Goal: Information Seeking & Learning: Learn about a topic

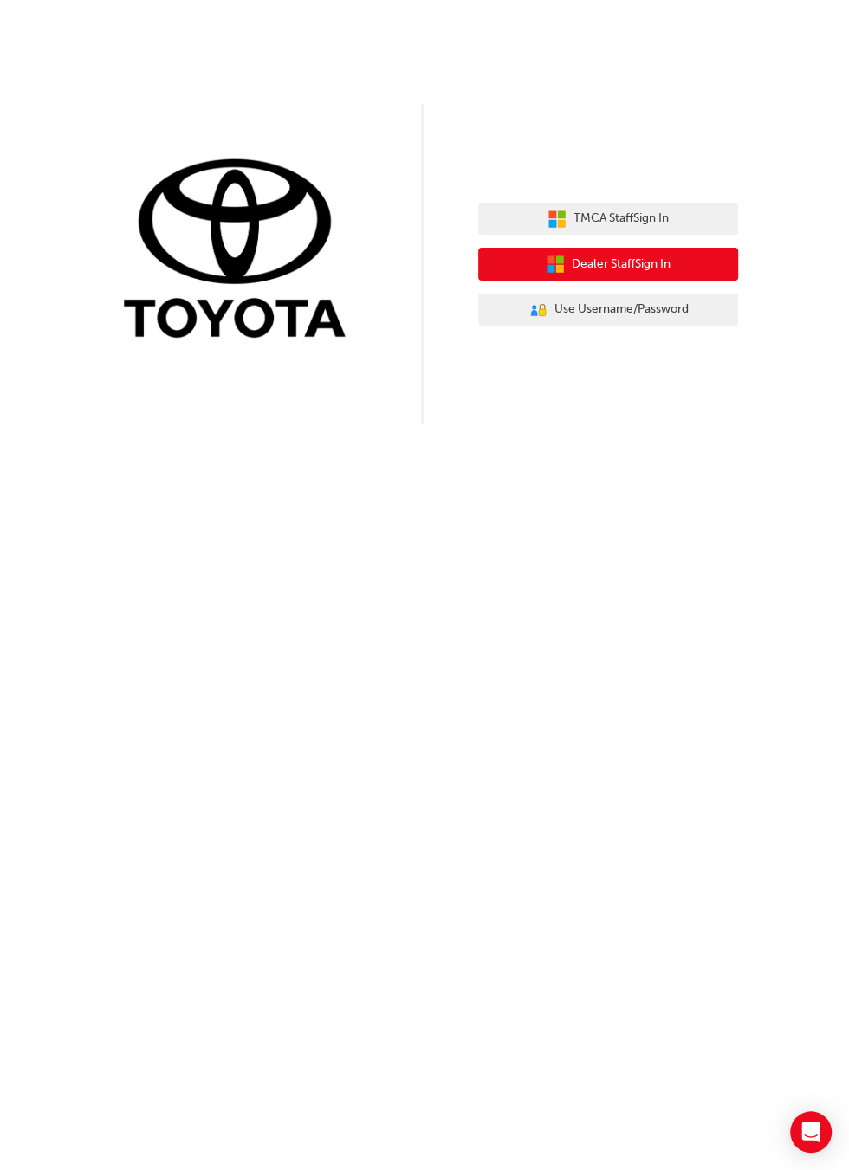
click at [672, 271] on button "Dealer Staff Sign In" at bounding box center [608, 264] width 260 height 33
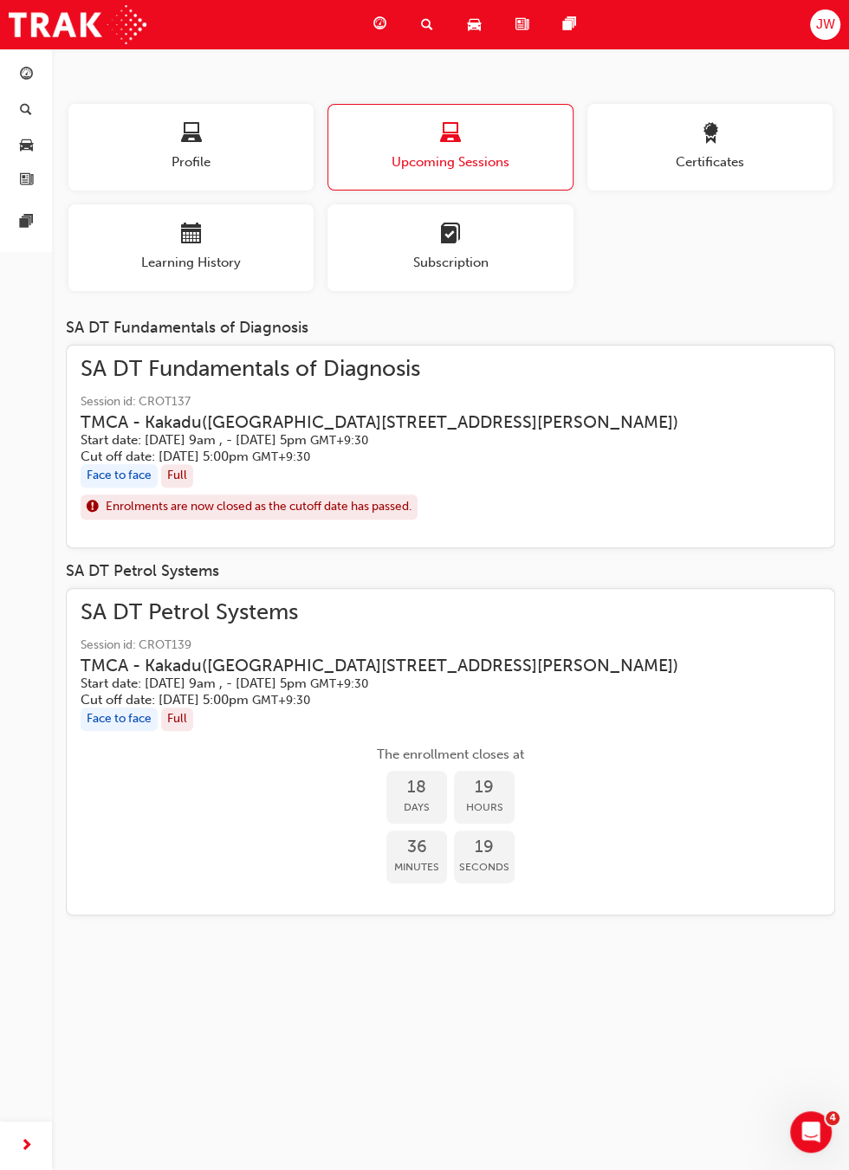
click at [756, 158] on span "Certificates" at bounding box center [709, 162] width 245 height 20
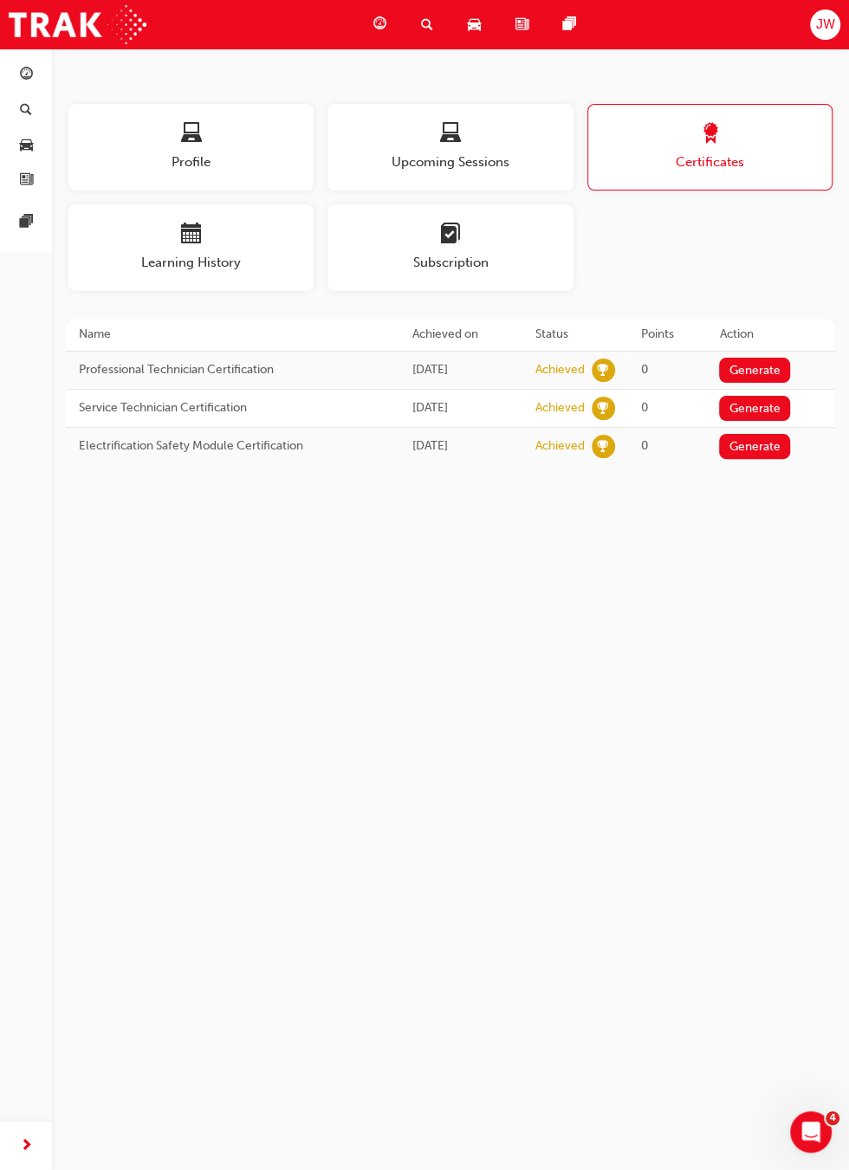
click at [543, 153] on span "Upcoming Sessions" at bounding box center [449, 162] width 245 height 20
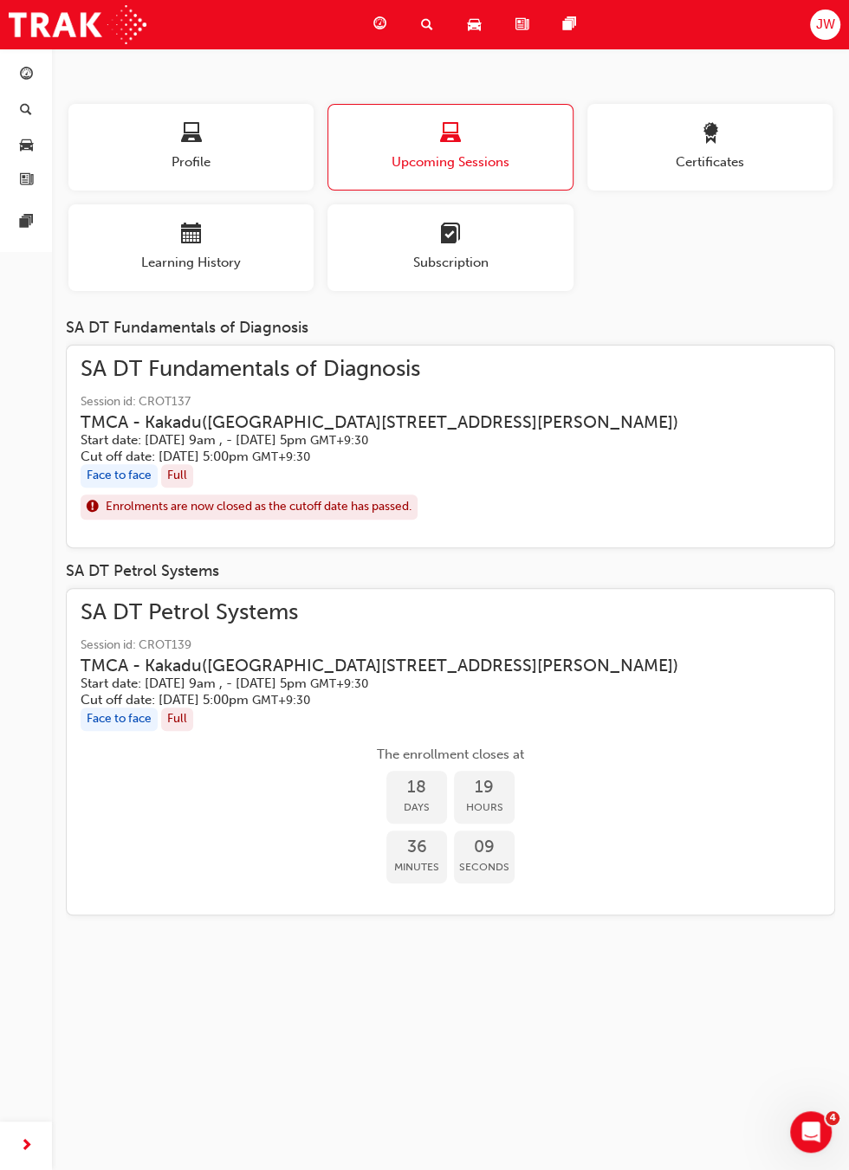
click at [275, 157] on span "Profile" at bounding box center [190, 162] width 245 height 20
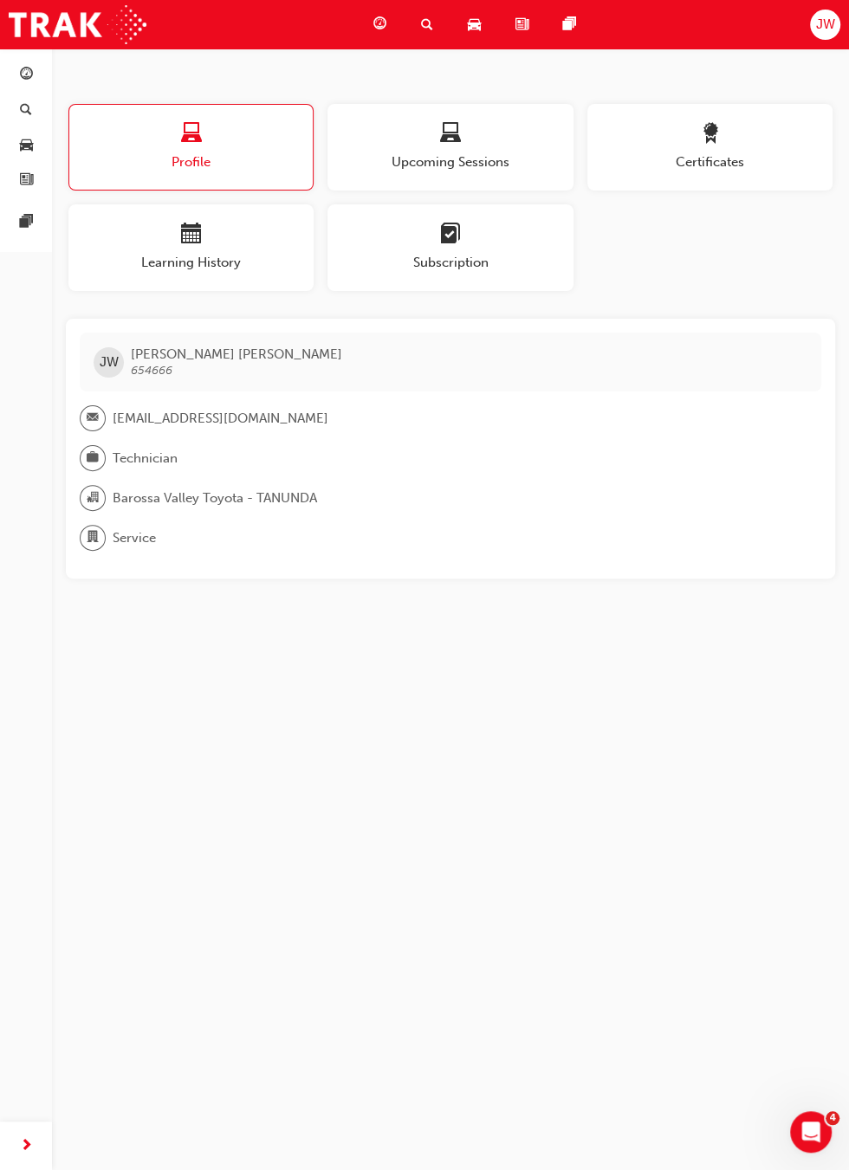
click at [259, 254] on span "Learning History" at bounding box center [190, 263] width 245 height 20
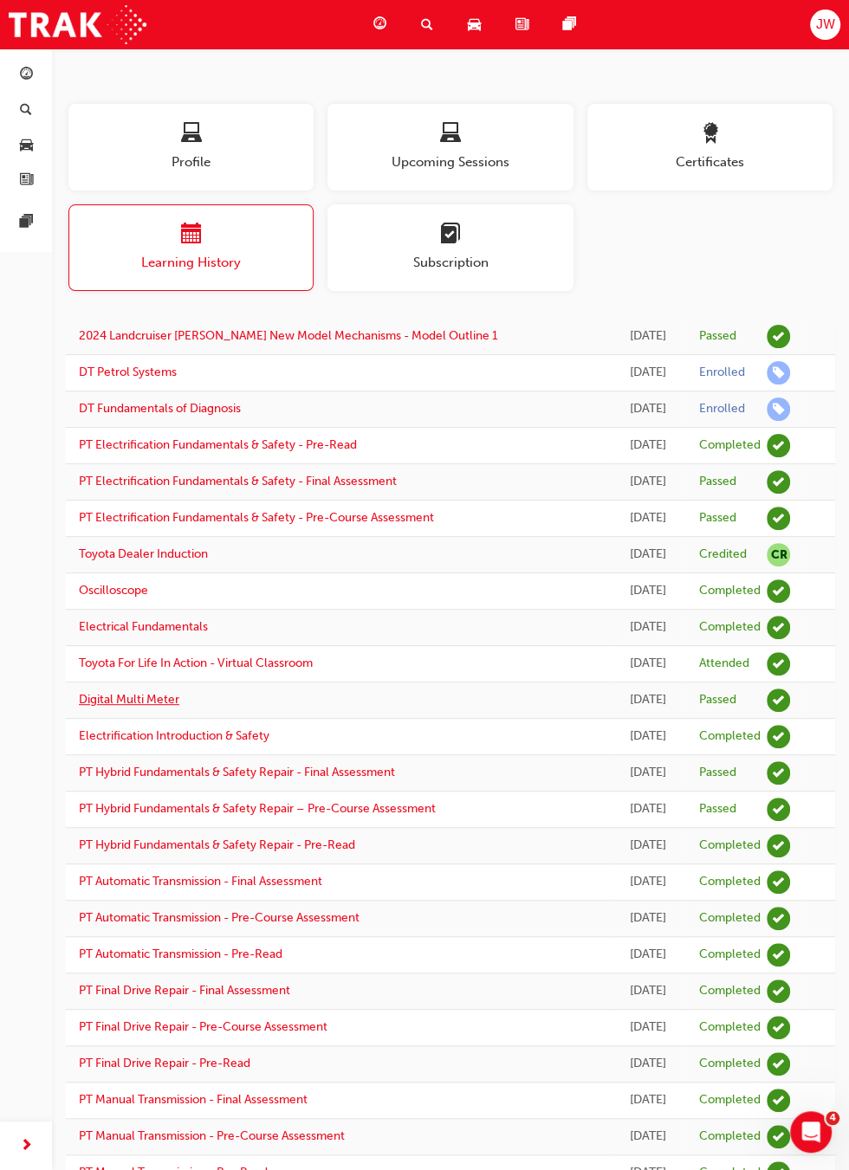
click at [158, 705] on link "Digital Multi Meter" at bounding box center [129, 699] width 100 height 15
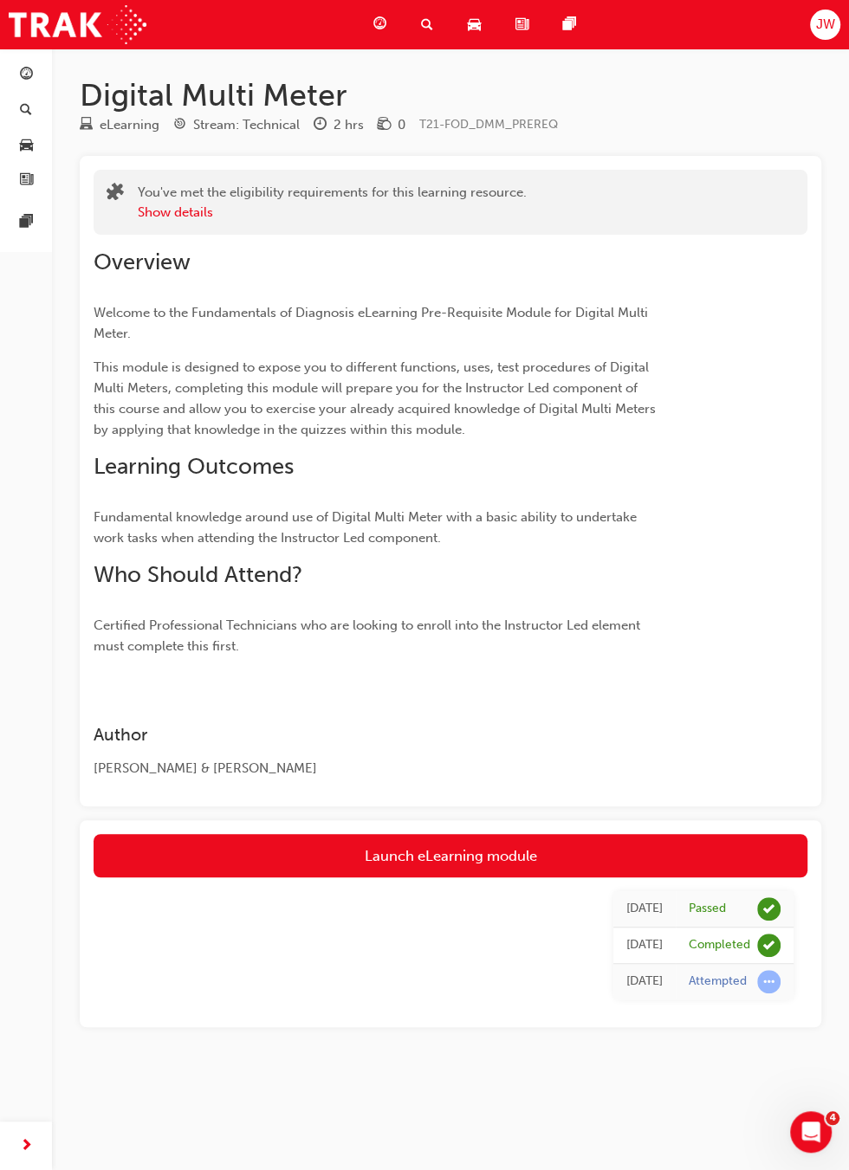
click at [509, 856] on link "Launch eLearning module" at bounding box center [451, 855] width 714 height 43
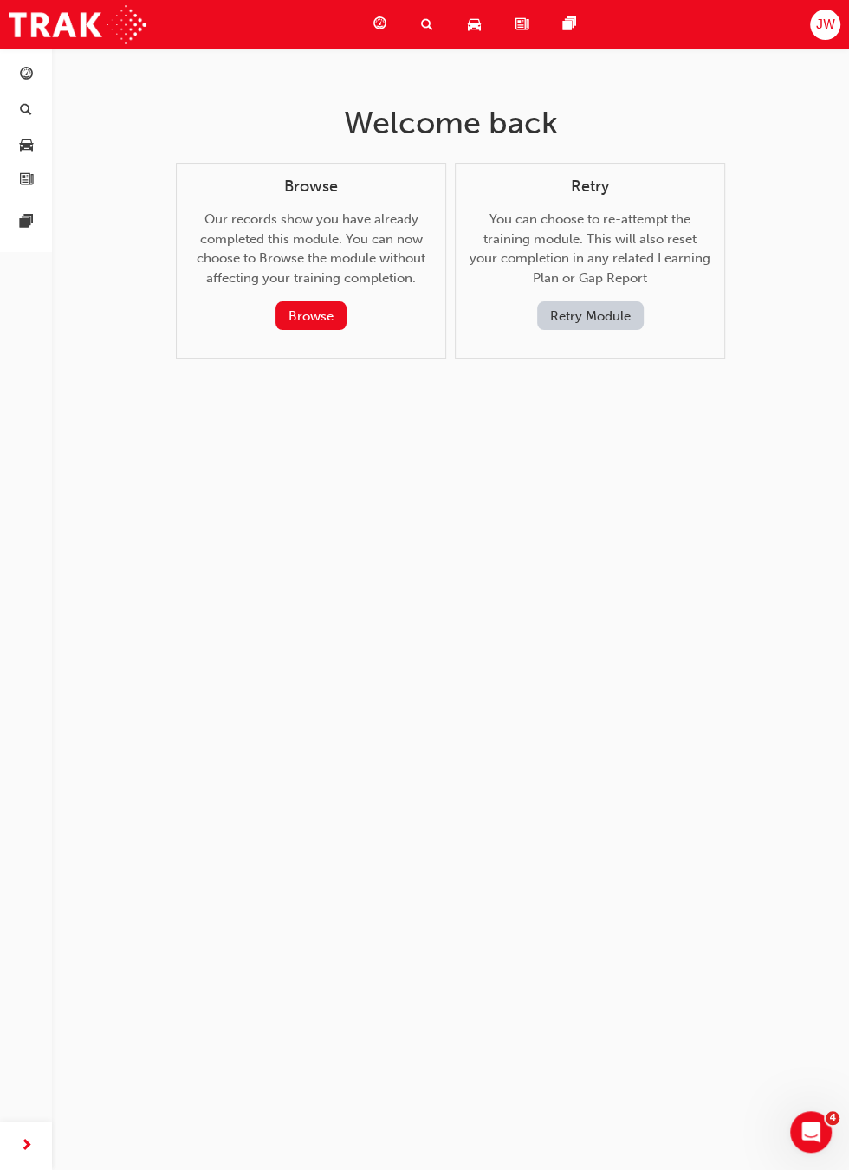
click at [305, 316] on button "Browse" at bounding box center [310, 315] width 71 height 29
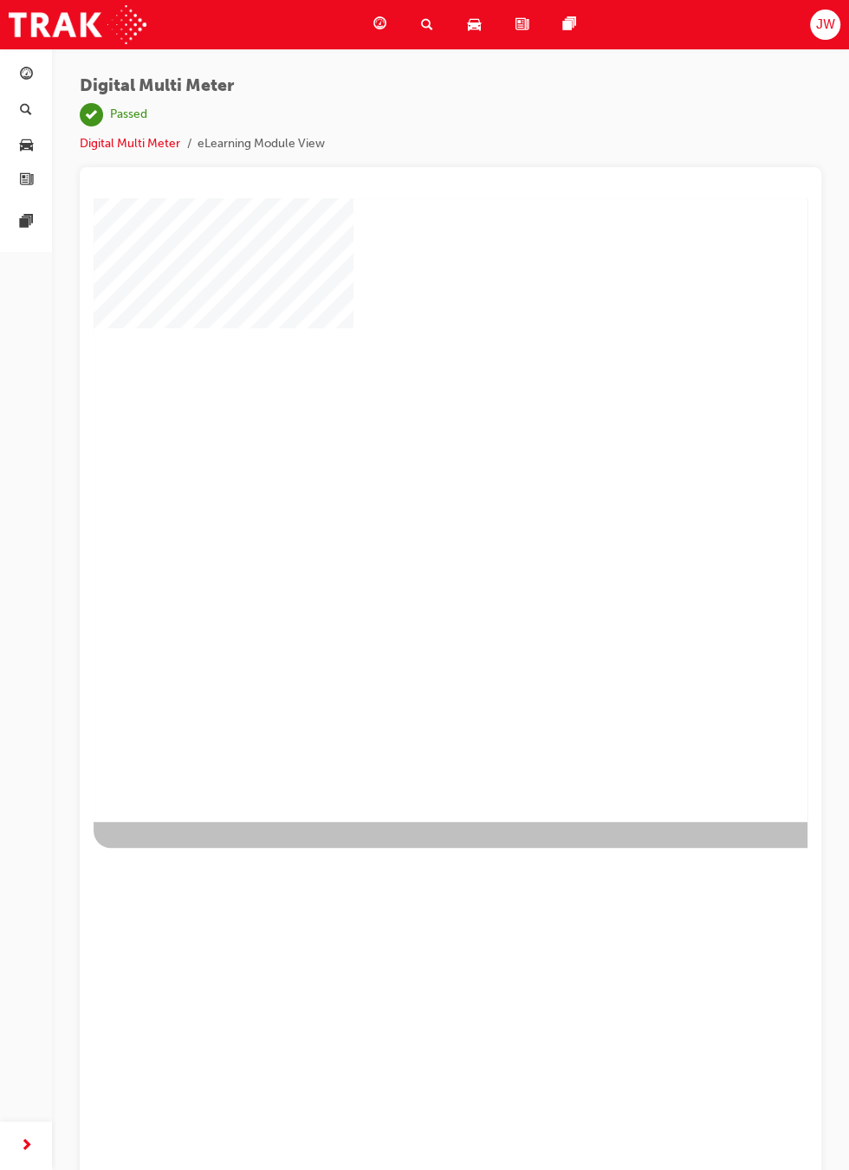
click at [400, 460] on div "play" at bounding box center [400, 460] width 0 height 0
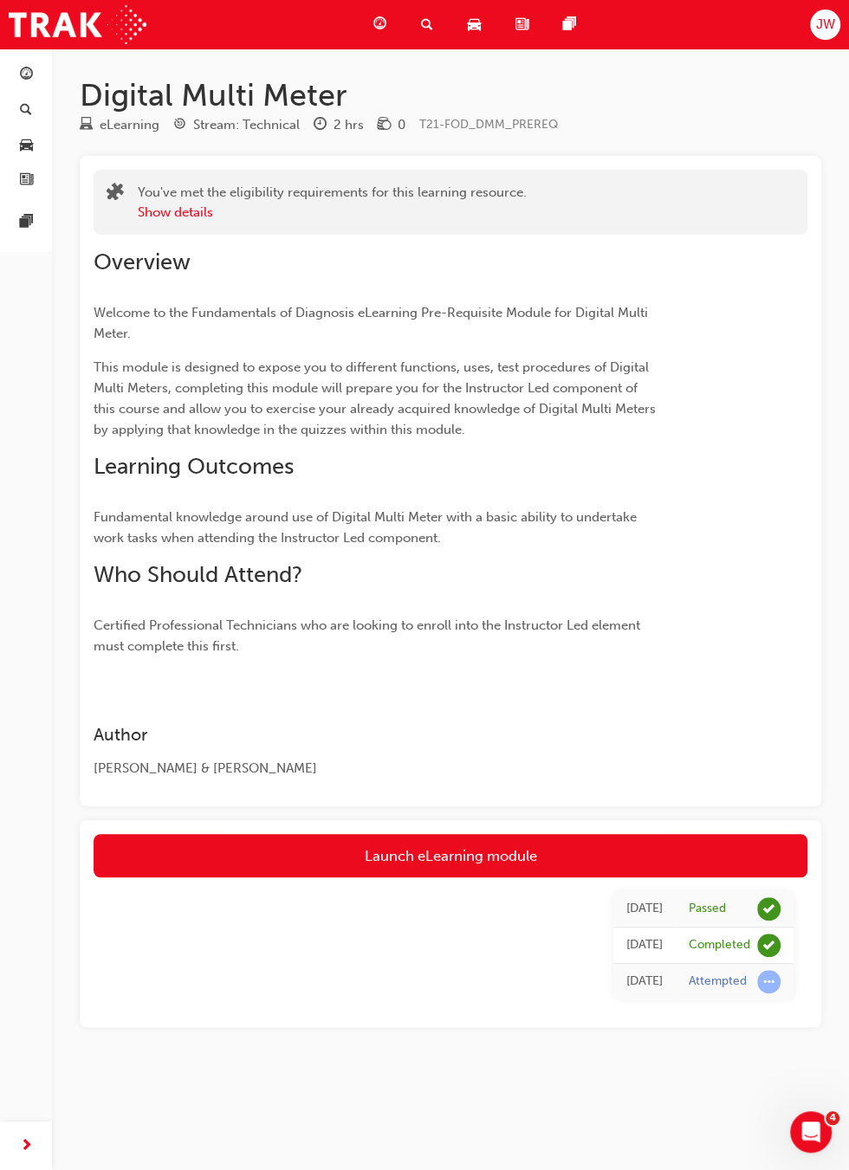
click at [744, 854] on link "Launch eLearning module" at bounding box center [451, 855] width 714 height 43
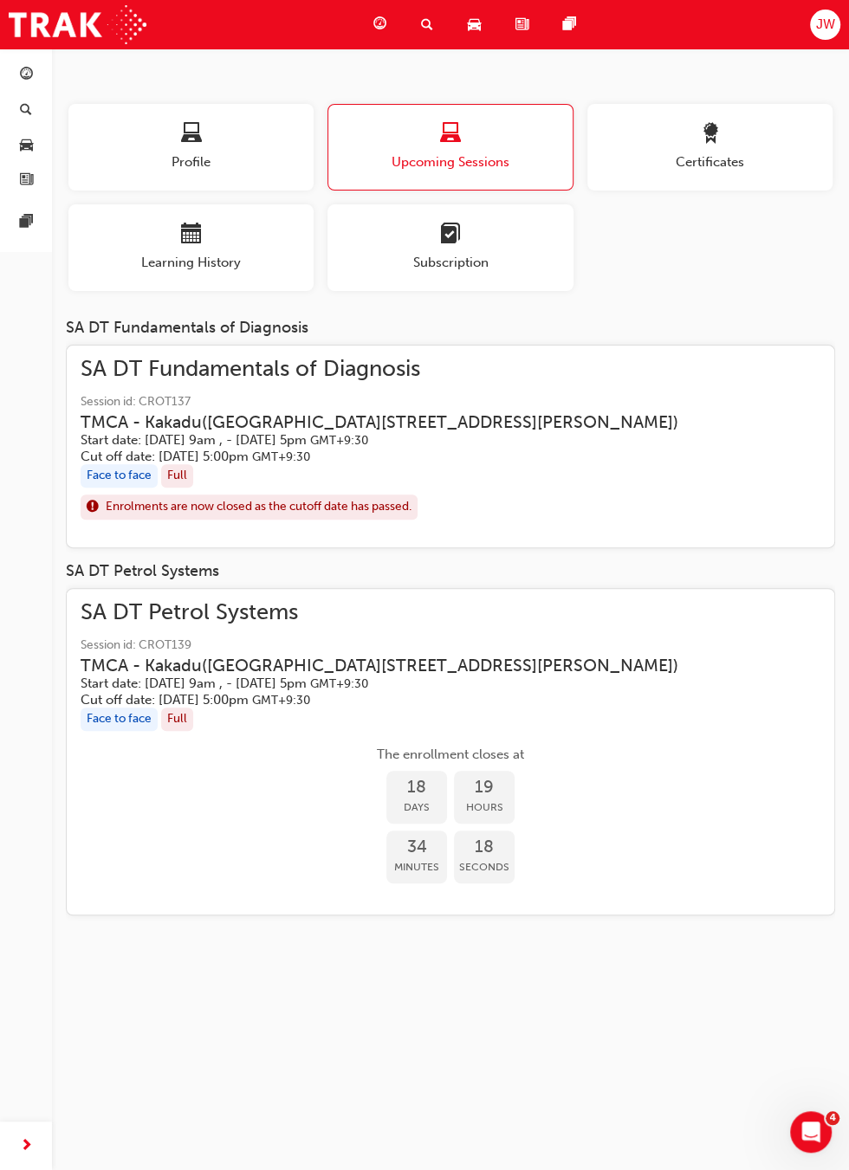
click at [28, 75] on span "guage-icon" at bounding box center [26, 76] width 13 height 16
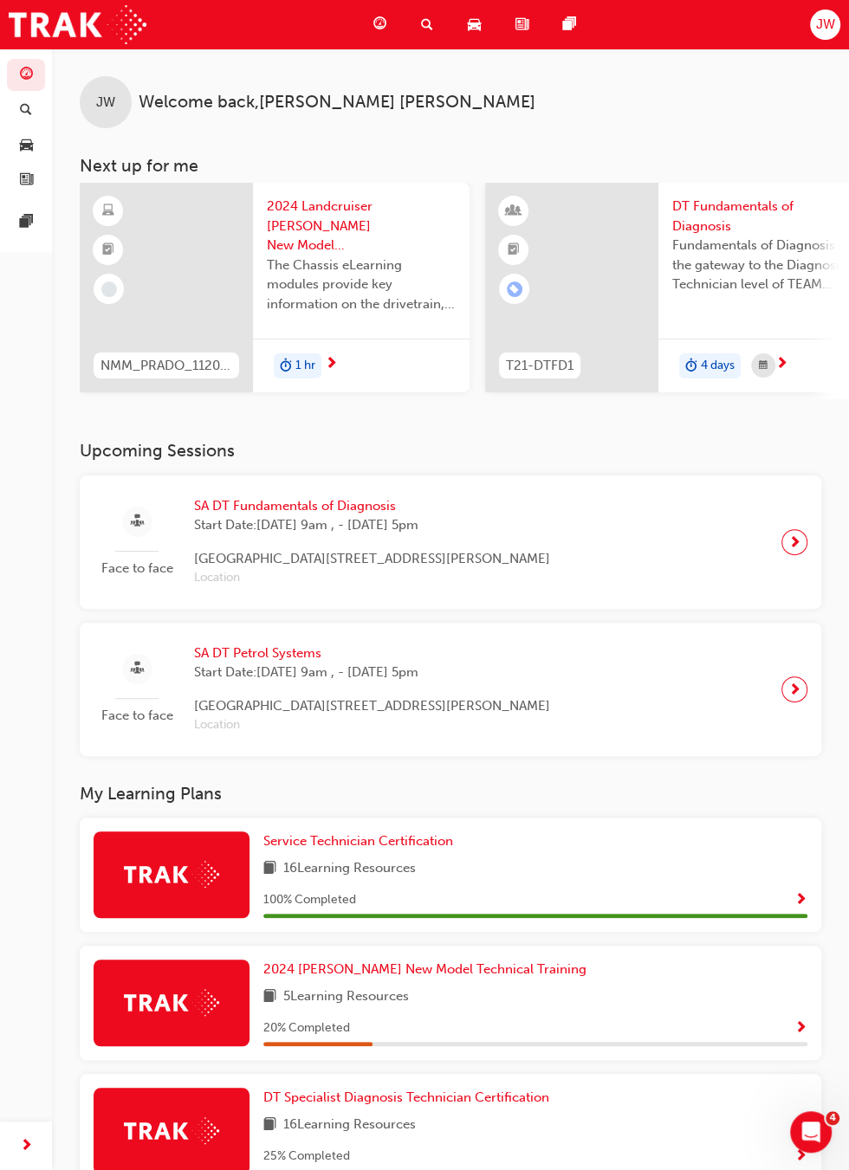
click at [806, 541] on div at bounding box center [794, 542] width 26 height 26
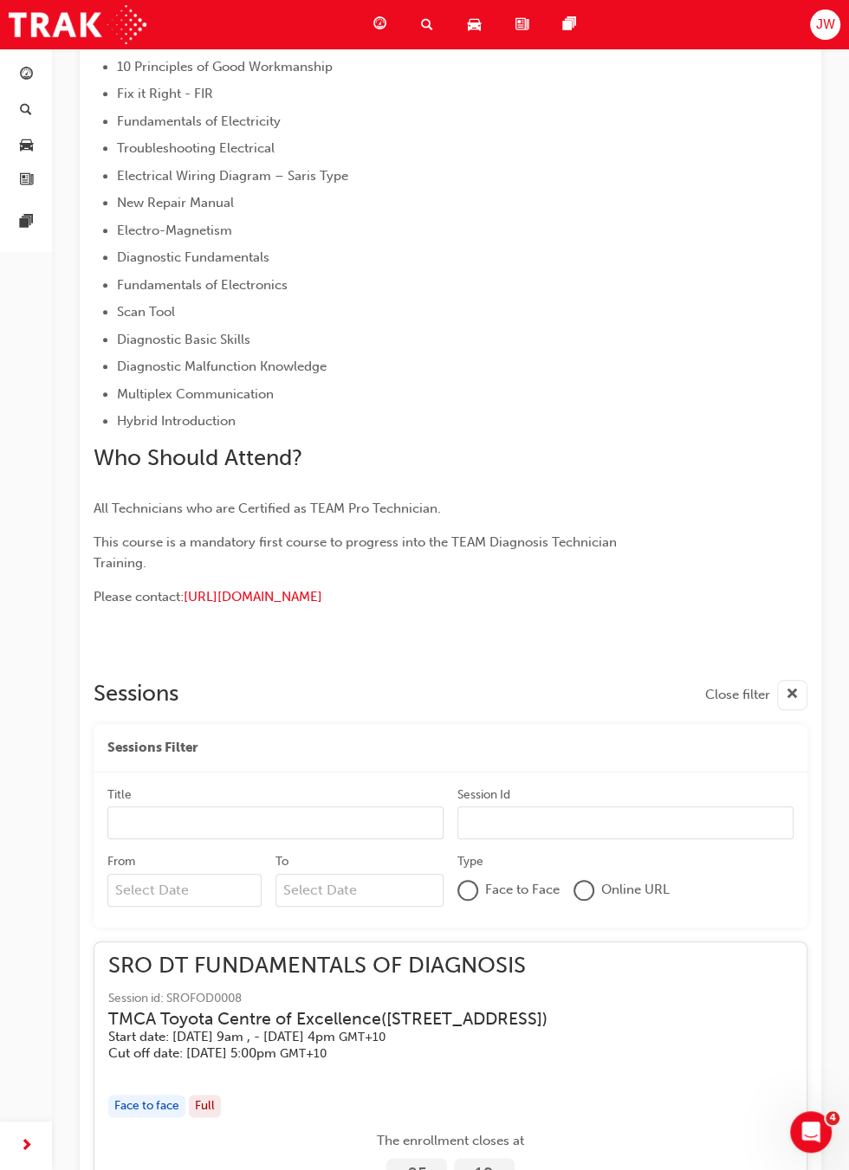
scroll to position [388, 0]
click at [642, 1067] on div "button" at bounding box center [450, 1071] width 684 height 20
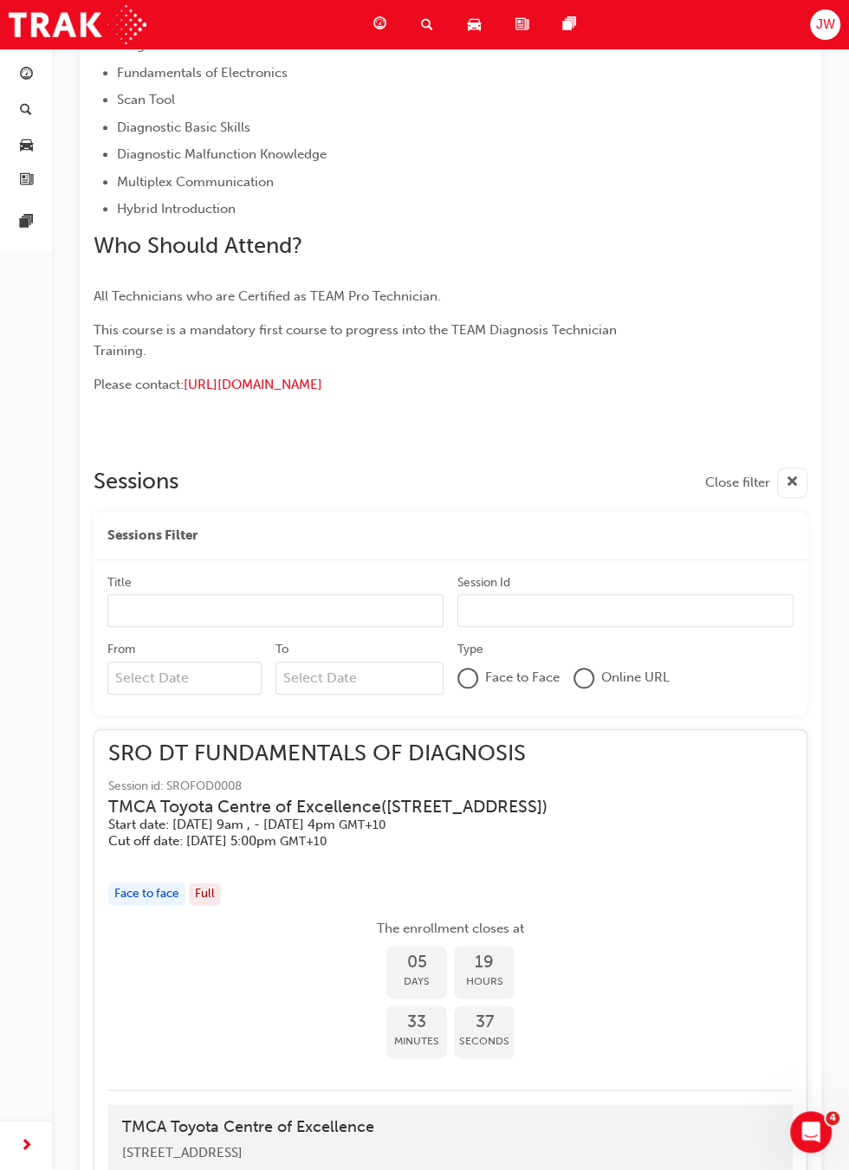
scroll to position [613, 0]
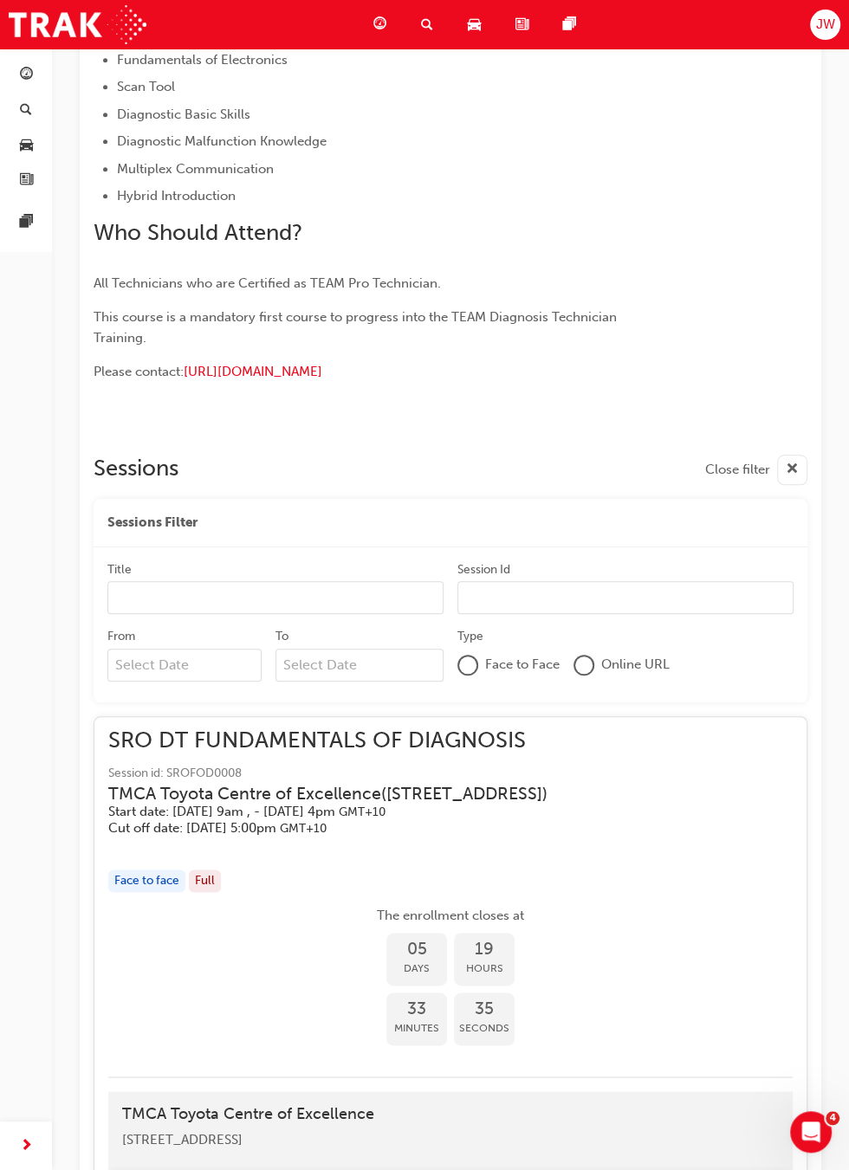
click at [380, 809] on h5 "Start date: Mon 1 Sep 2025, 9am , - Thu 4 Sep 2025, 4pm GMT+10" at bounding box center [436, 812] width 657 height 16
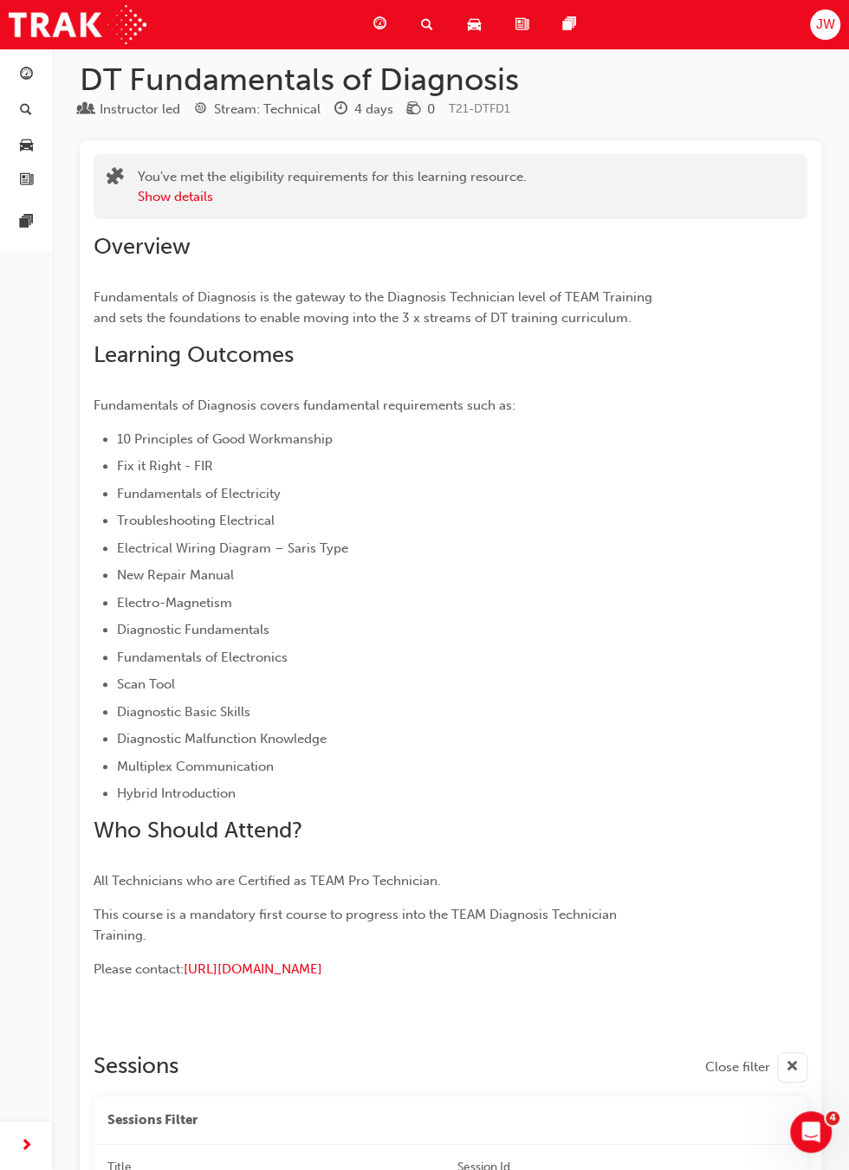
scroll to position [0, 0]
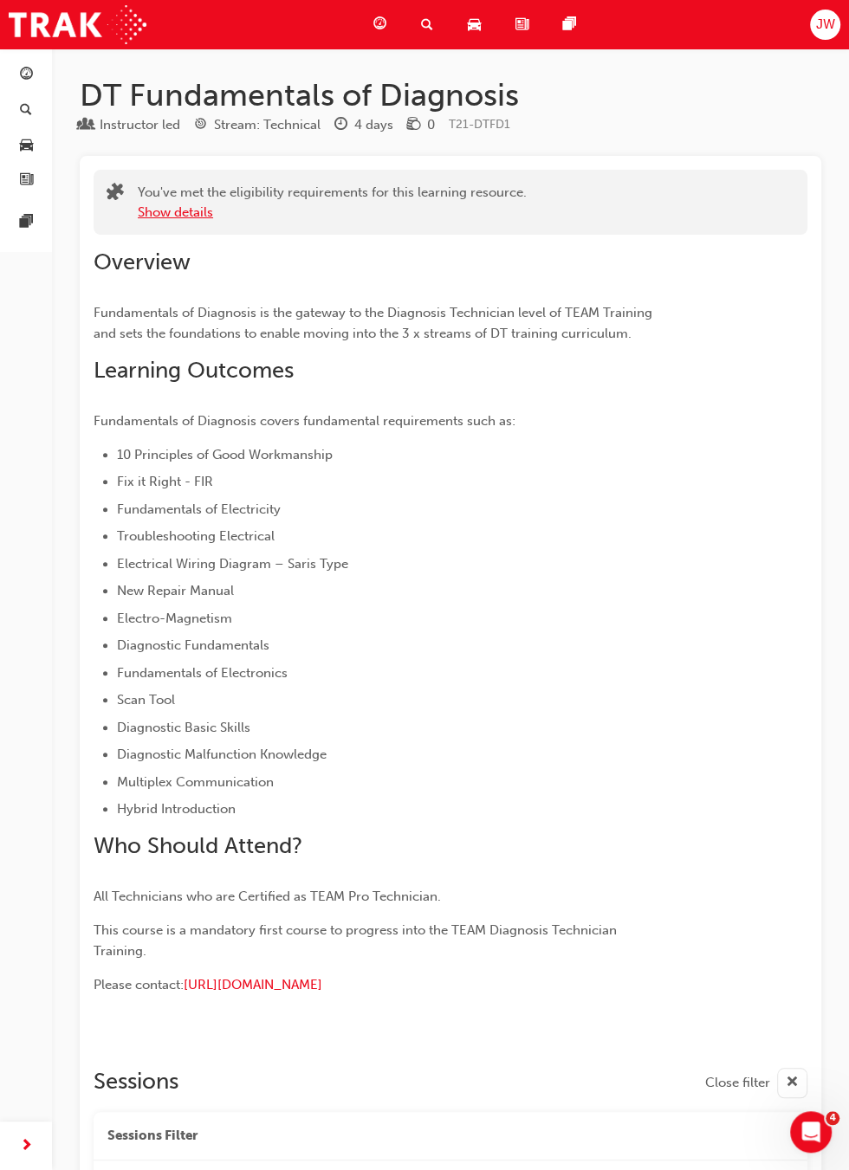
click at [172, 211] on button "Show details" at bounding box center [175, 213] width 75 height 20
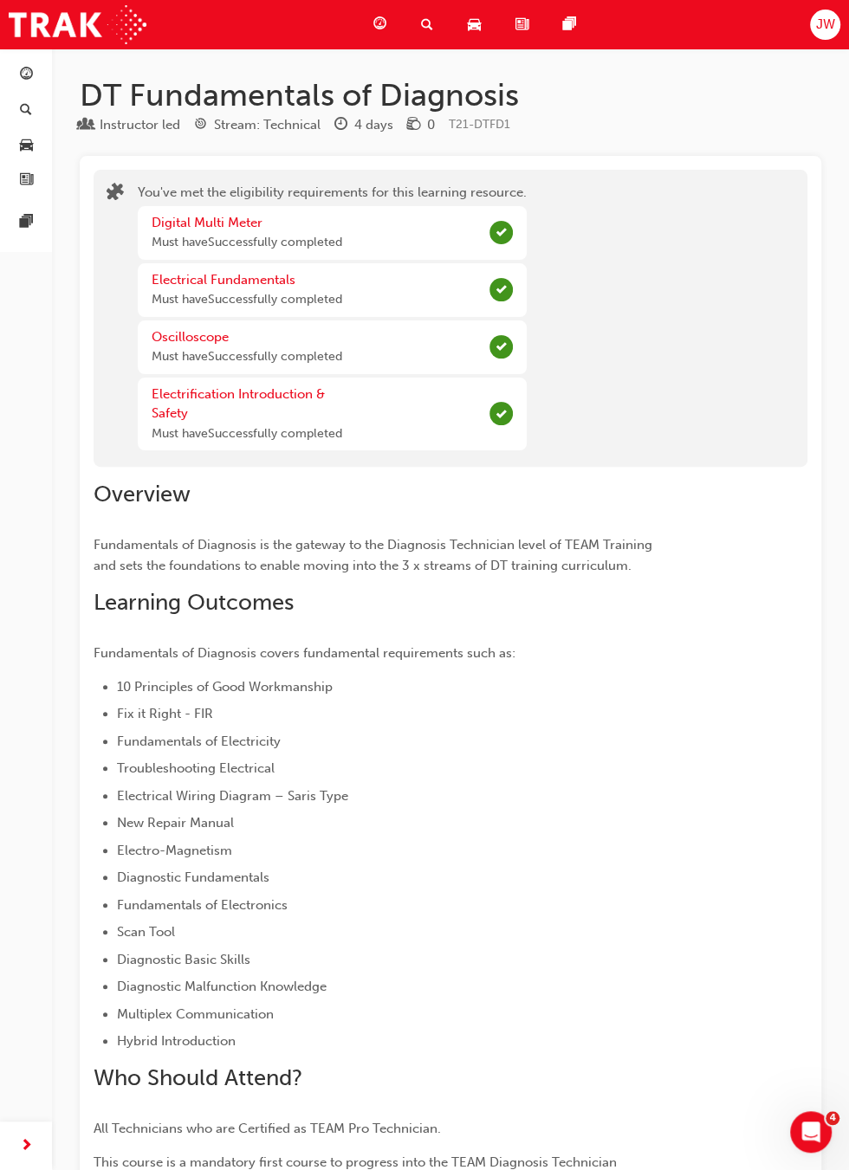
click at [31, 81] on span "guage-icon" at bounding box center [26, 76] width 13 height 16
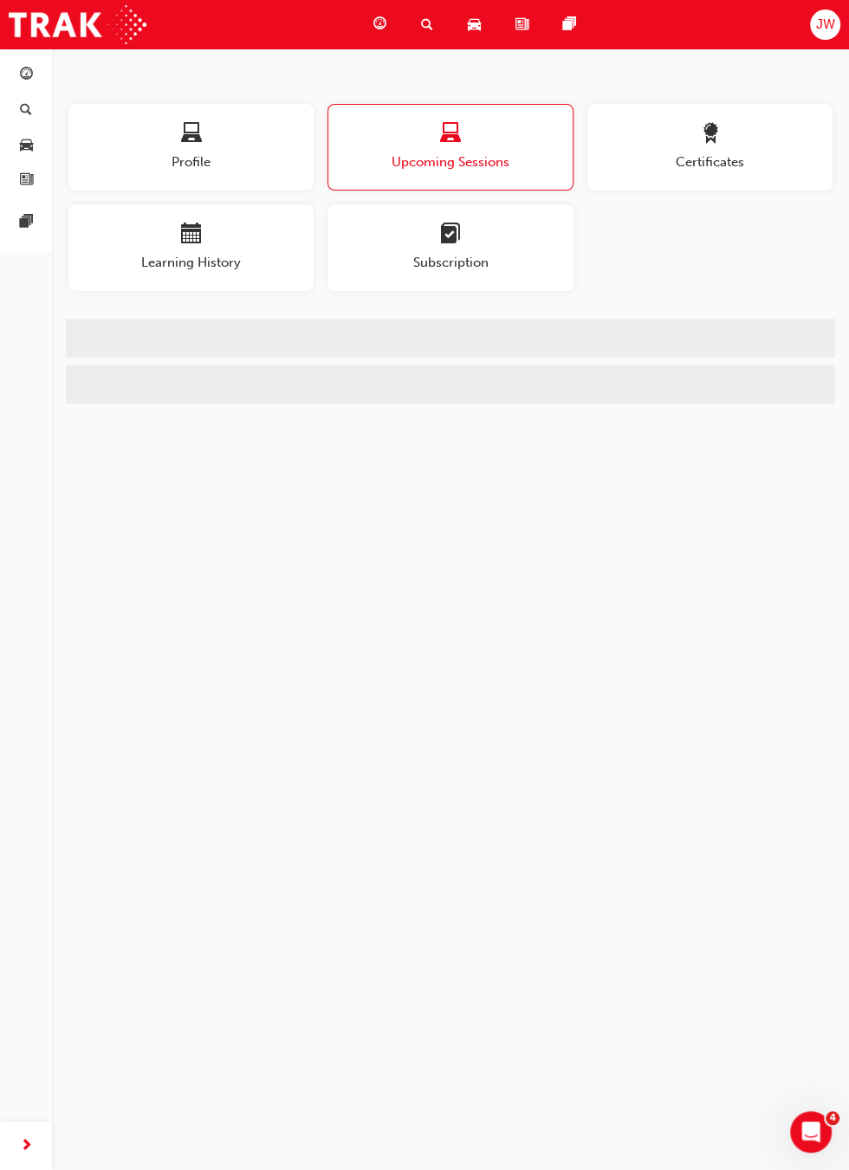
click at [128, 268] on span "Learning History" at bounding box center [190, 263] width 245 height 20
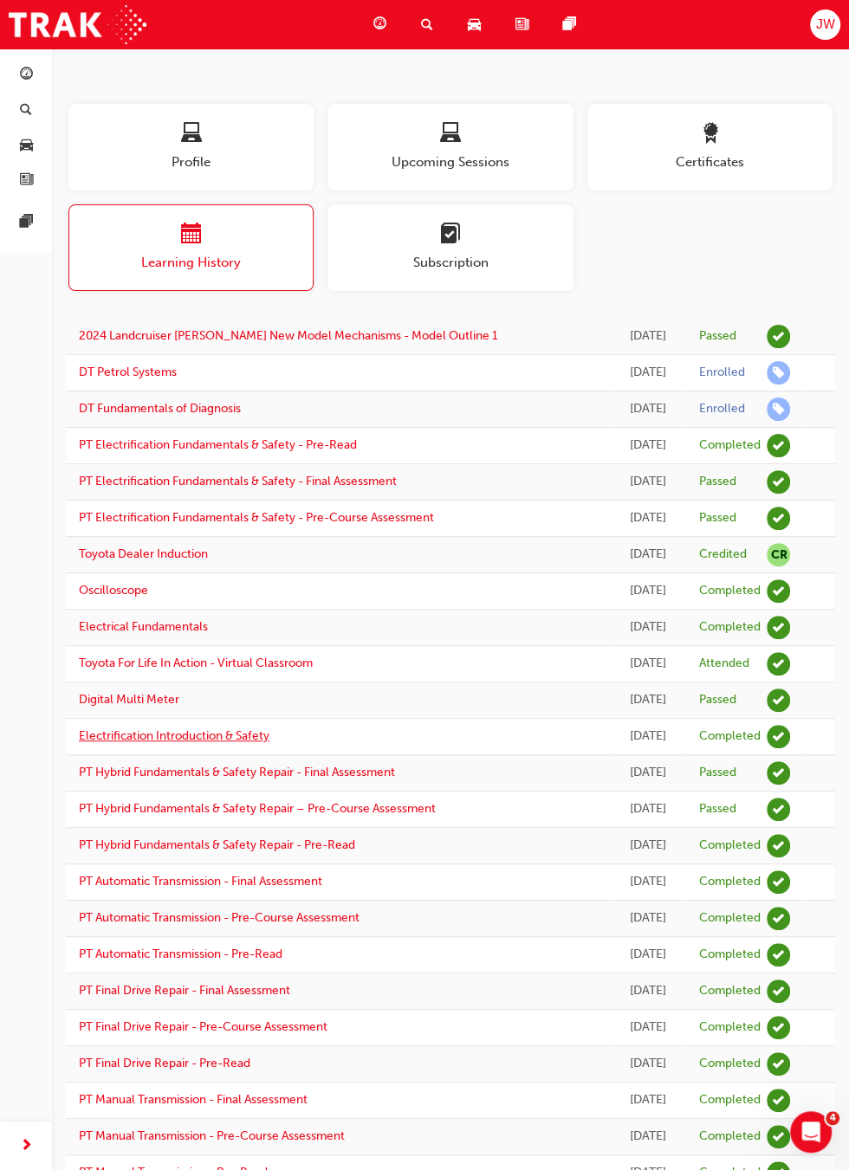
click at [237, 739] on link "Electrification Introduction & Safety" at bounding box center [174, 736] width 191 height 15
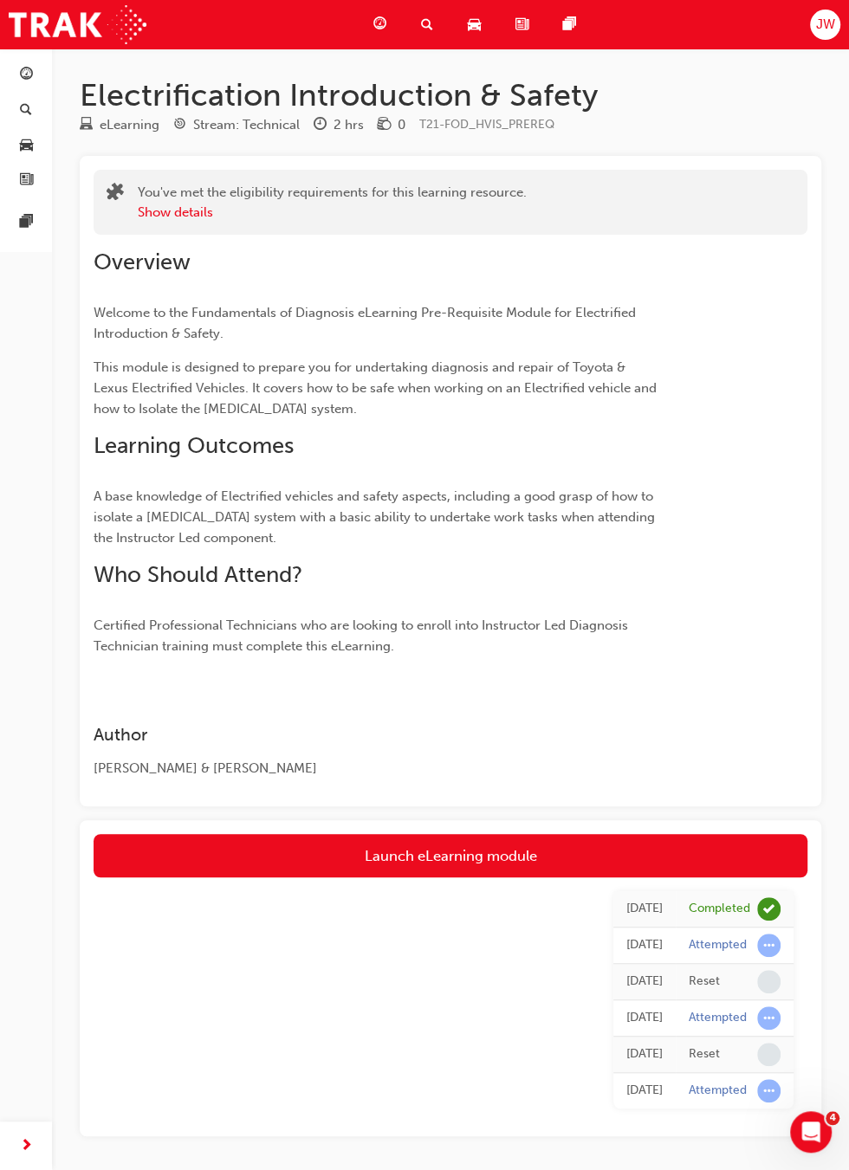
click at [528, 859] on link "Launch eLearning module" at bounding box center [451, 855] width 714 height 43
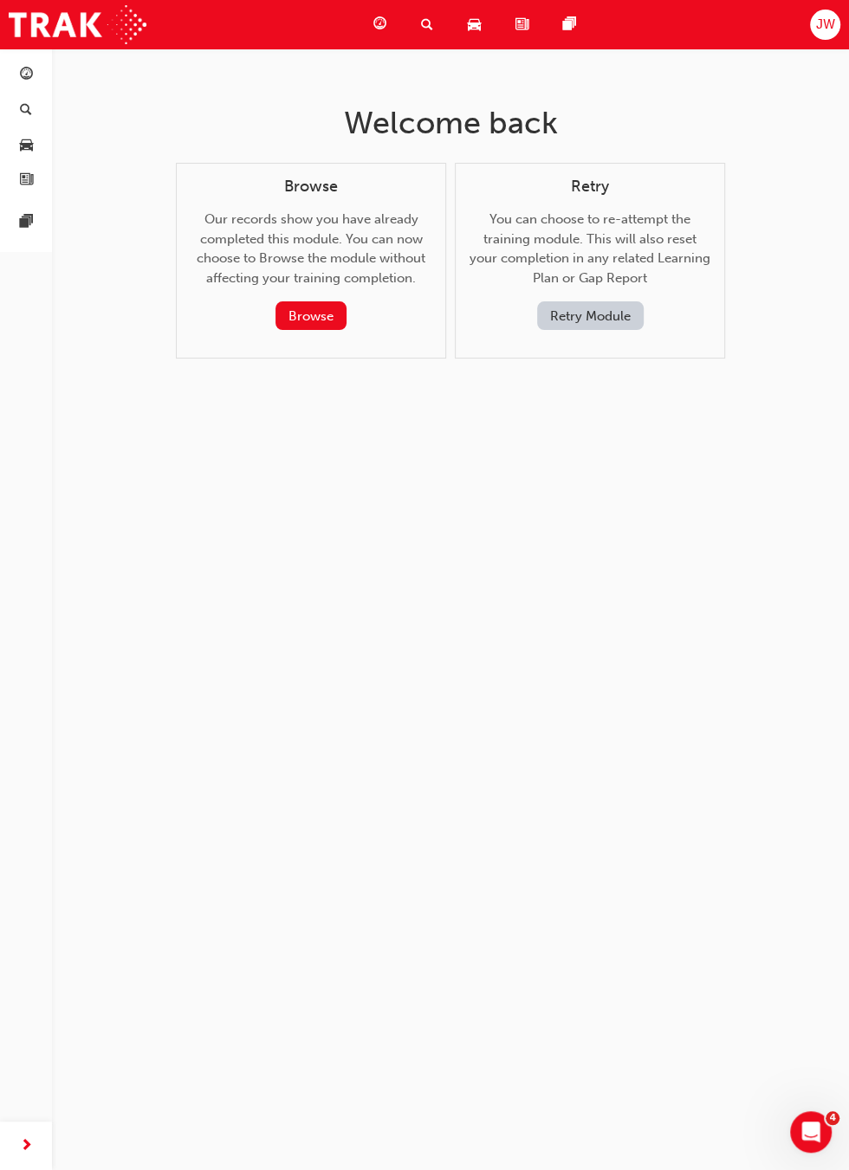
click at [293, 321] on button "Browse" at bounding box center [310, 315] width 71 height 29
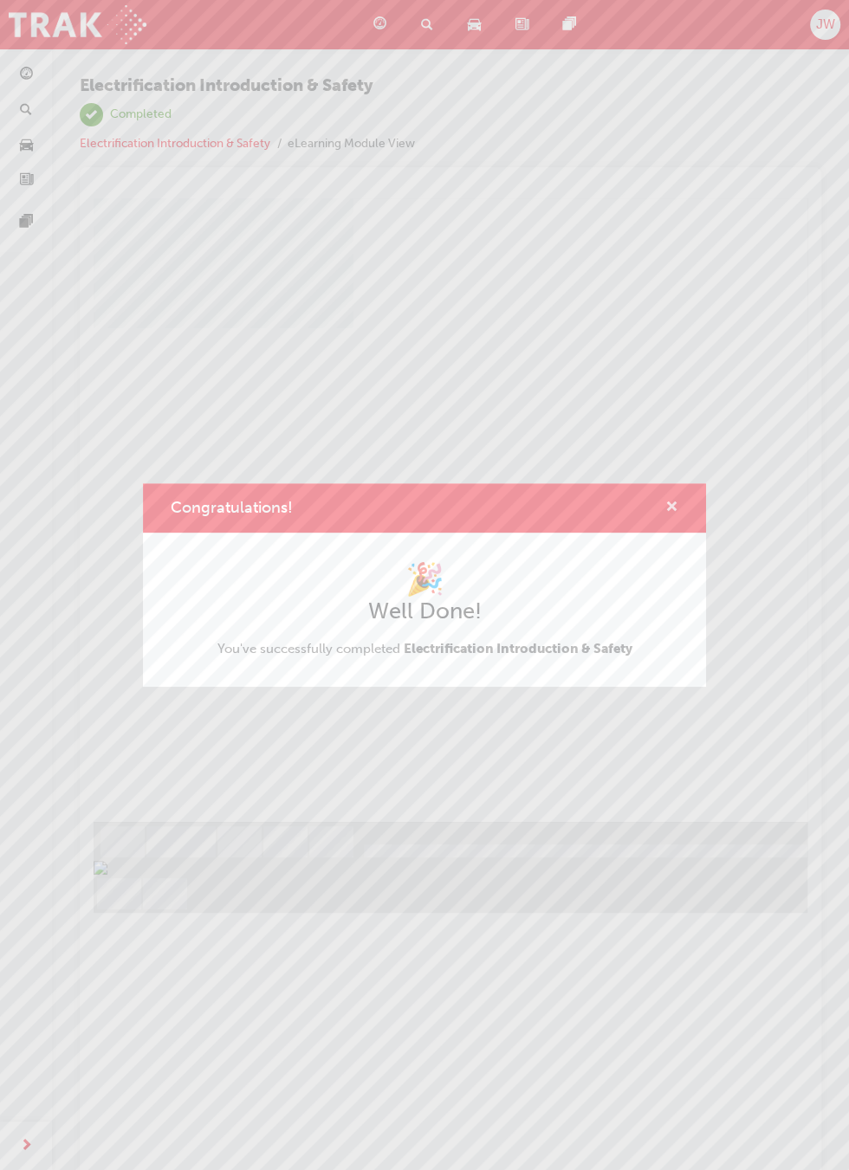
click at [672, 508] on span "cross-icon" at bounding box center [671, 509] width 13 height 16
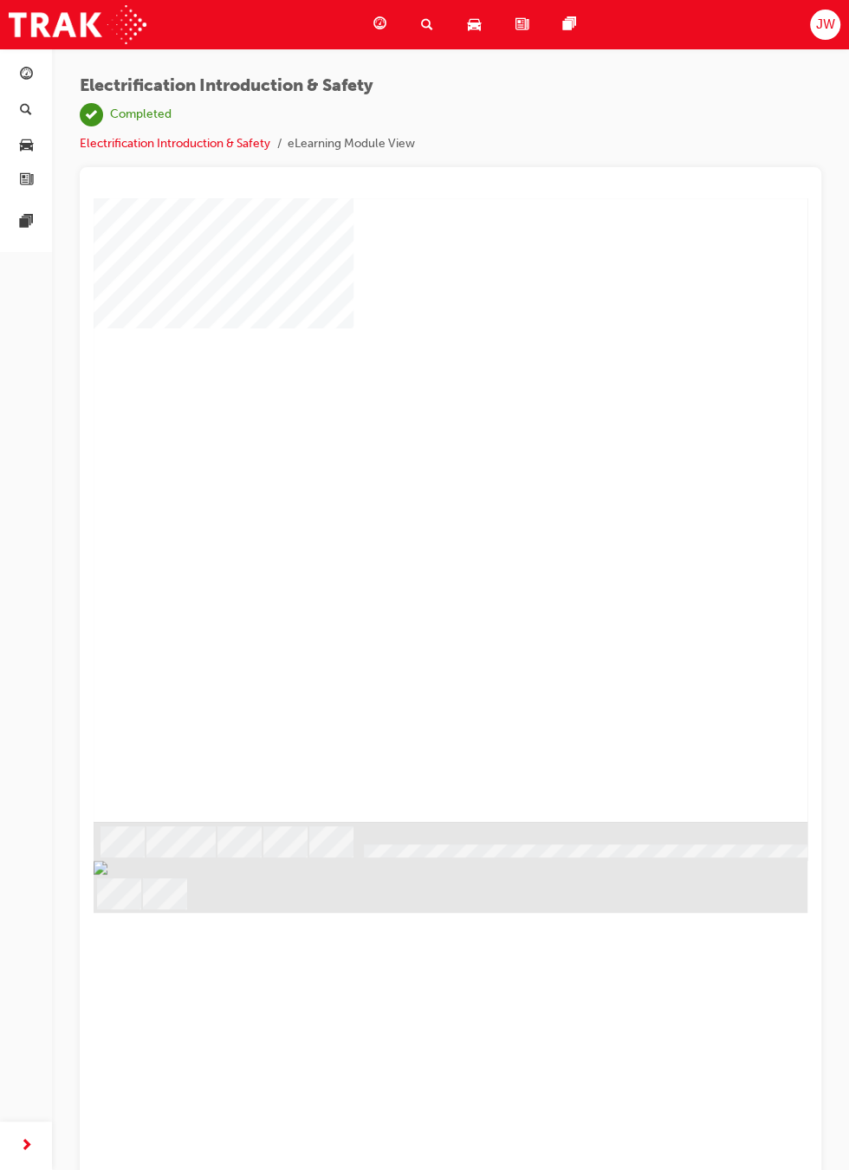
click at [400, 460] on div "play" at bounding box center [400, 460] width 0 height 0
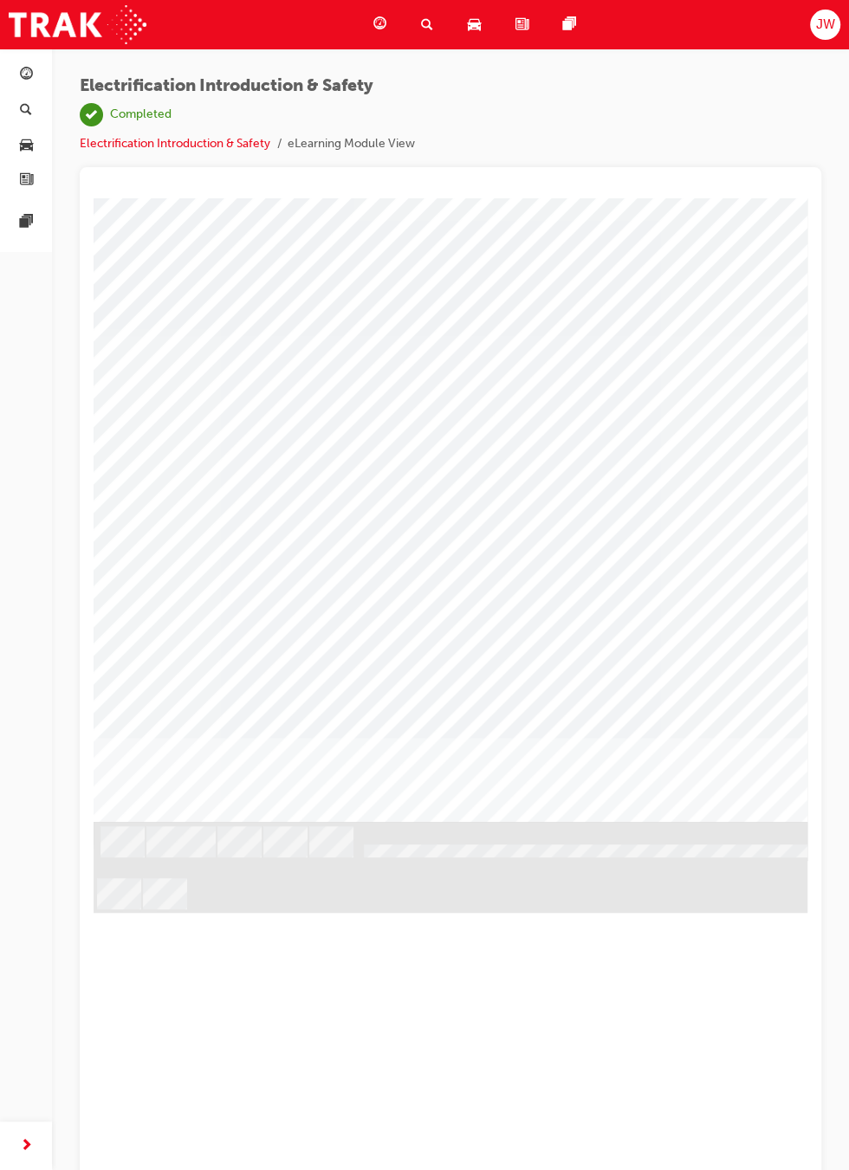
click at [679, 822] on div "Image" at bounding box center [683, 1134] width 1178 height 624
click at [698, 768] on div at bounding box center [683, 510] width 1178 height 624
